Goal: Find specific page/section: Find specific page/section

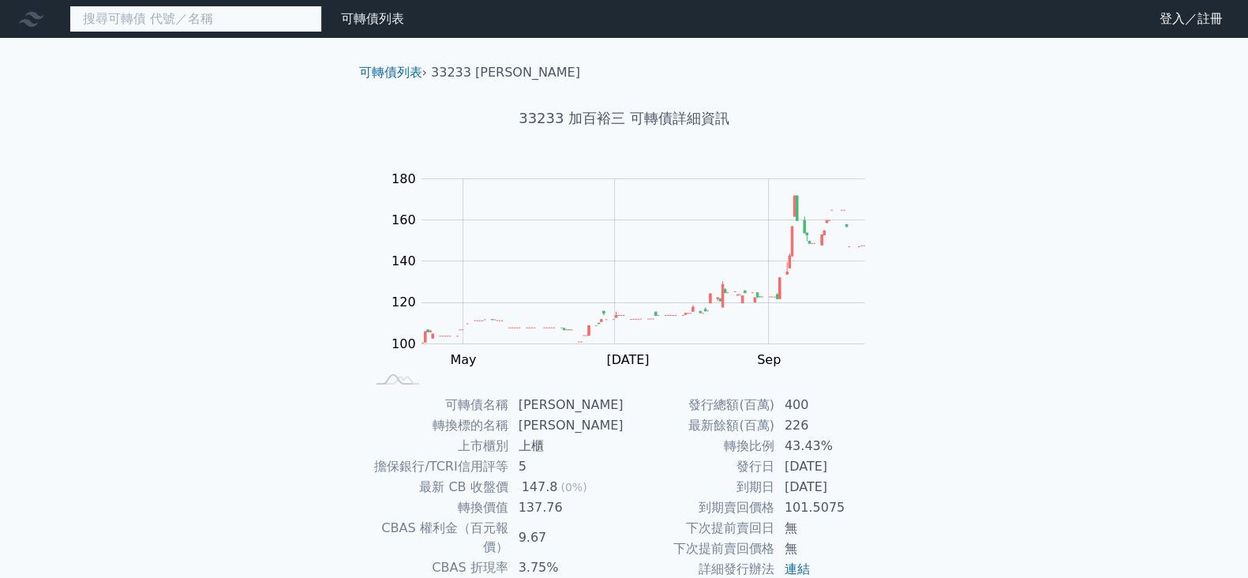
click at [206, 25] on input at bounding box center [195, 19] width 253 height 27
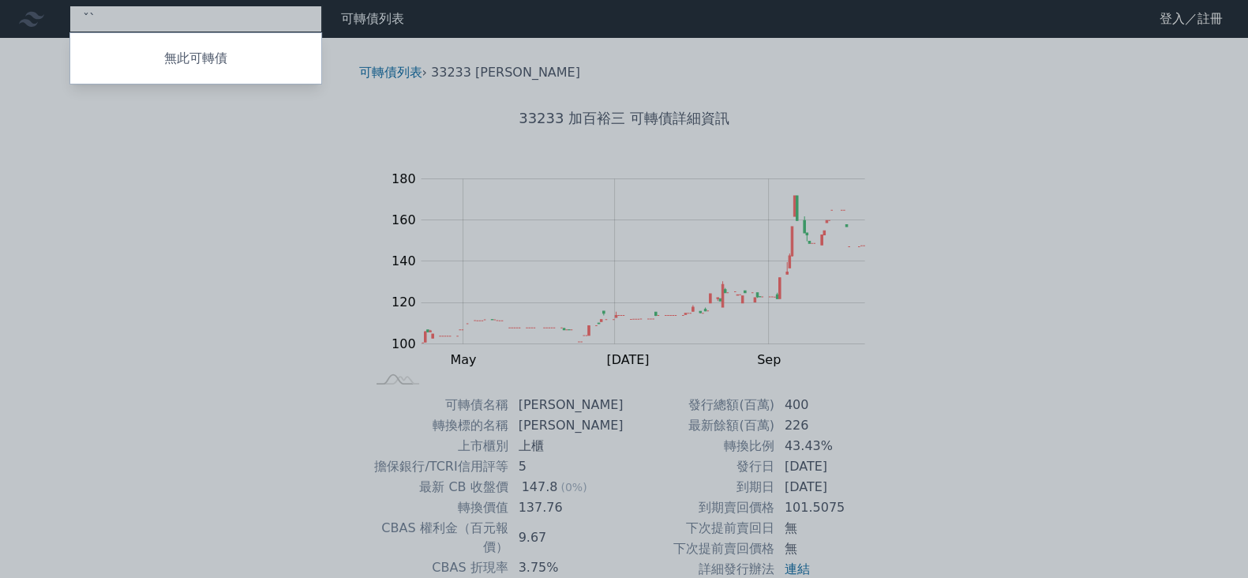
type input "ˇ"
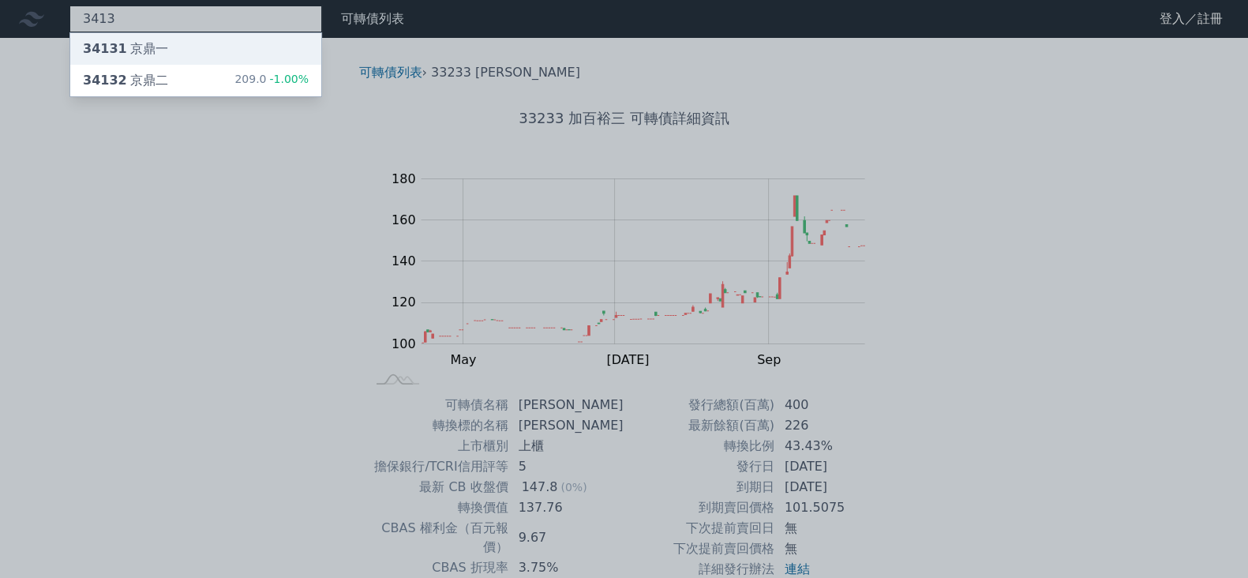
type input "3413"
click at [178, 58] on div "34131 京鼎一" at bounding box center [195, 49] width 251 height 32
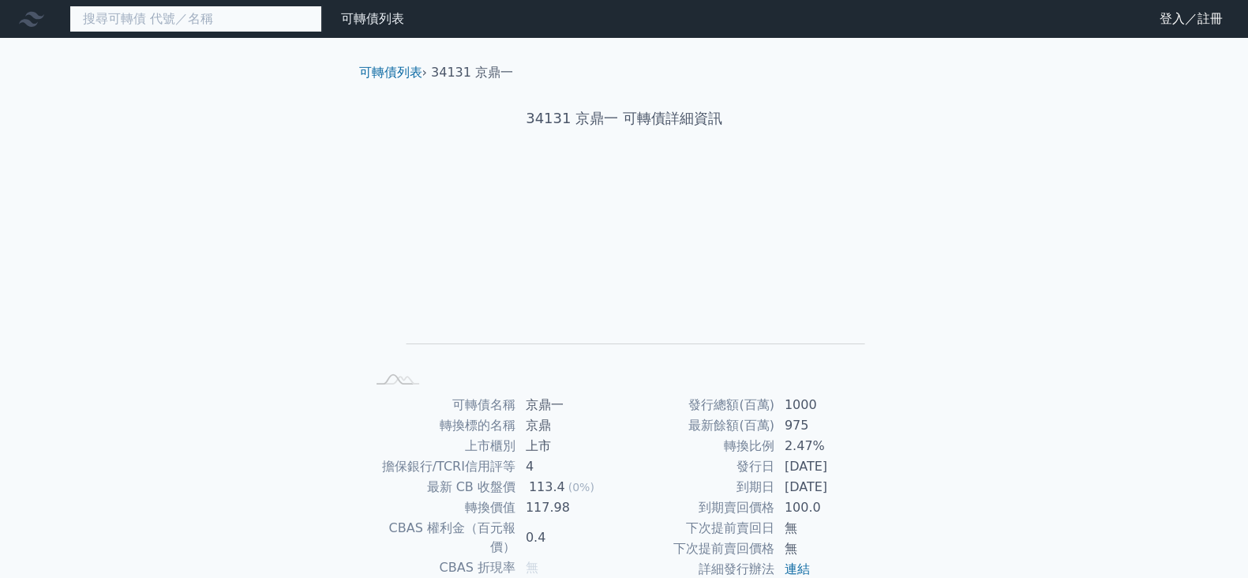
click at [193, 9] on input at bounding box center [195, 19] width 253 height 27
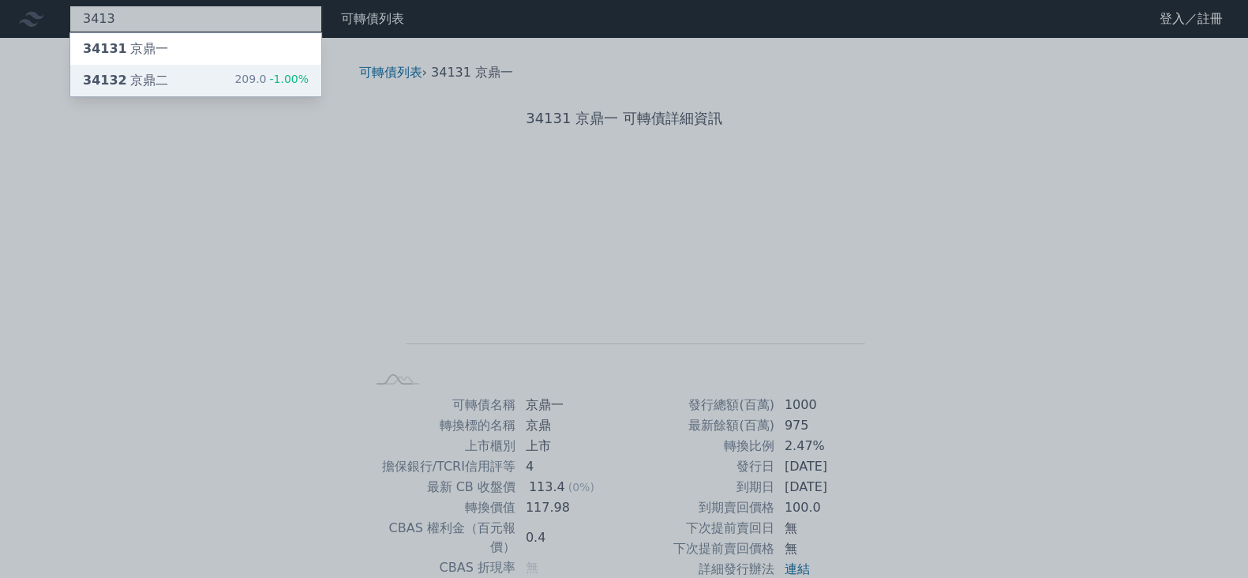
type input "3413"
click at [163, 76] on div "34132 京鼎二 209.0 -1.00%" at bounding box center [195, 81] width 251 height 32
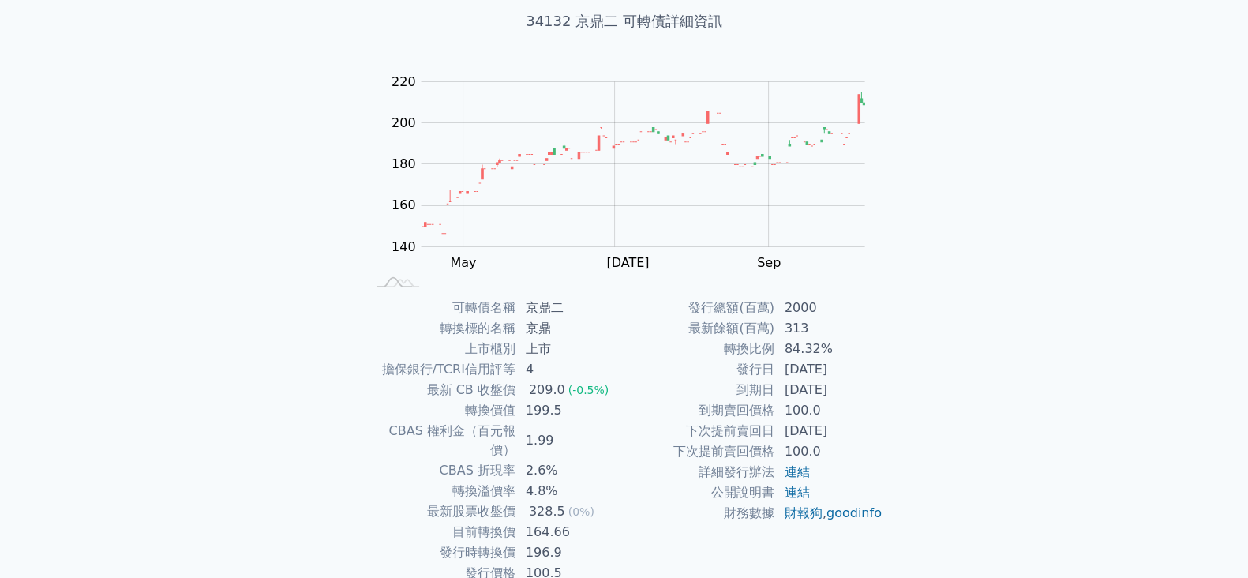
scroll to position [98, 0]
